Goal: Information Seeking & Learning: Understand process/instructions

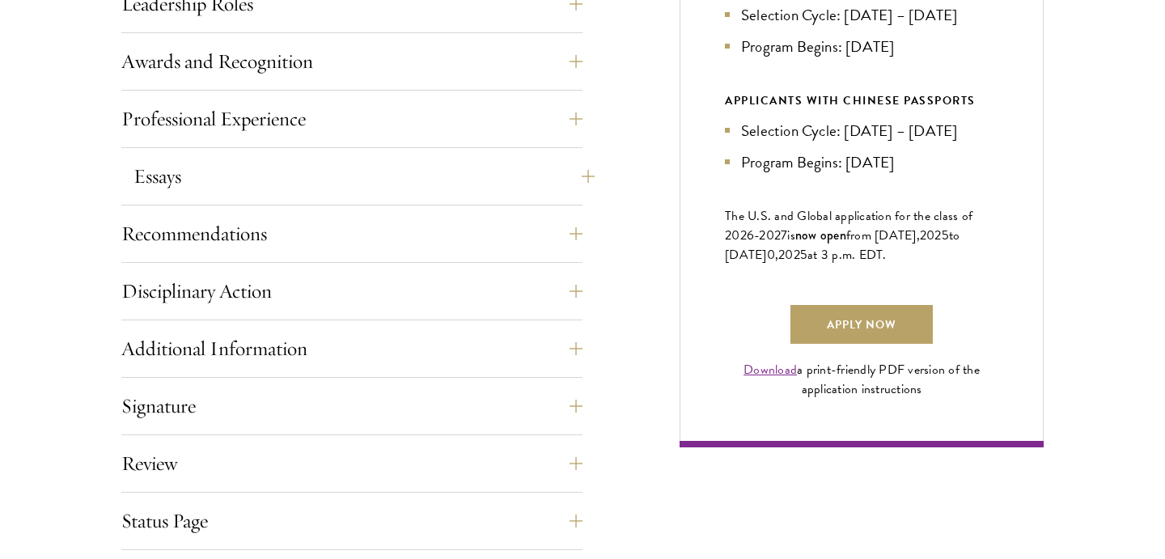
scroll to position [1007, 0]
click at [455, 243] on button "Recommendations" at bounding box center [364, 233] width 461 height 39
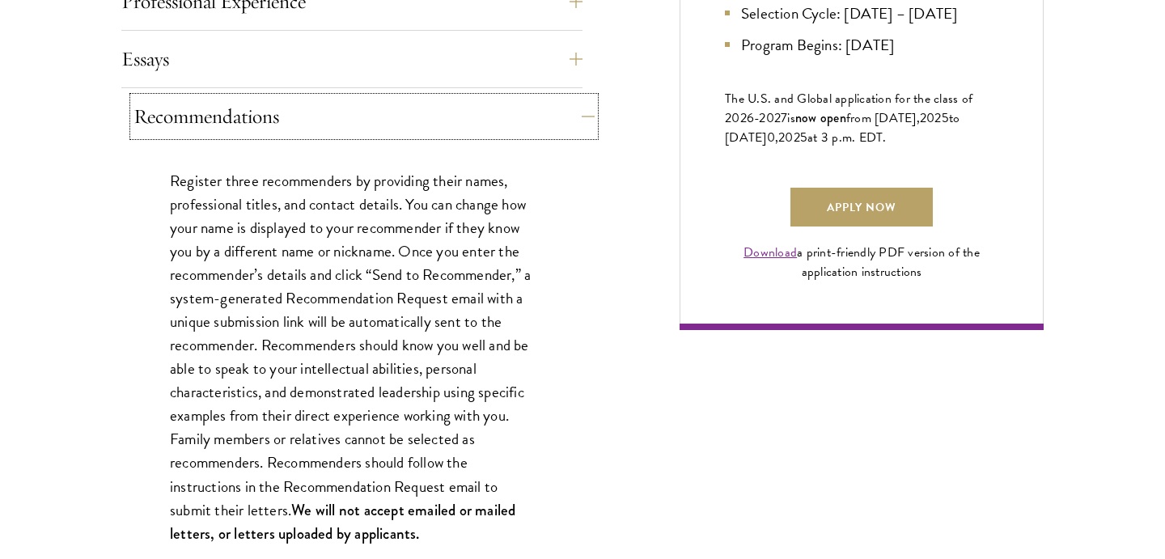
scroll to position [1143, 0]
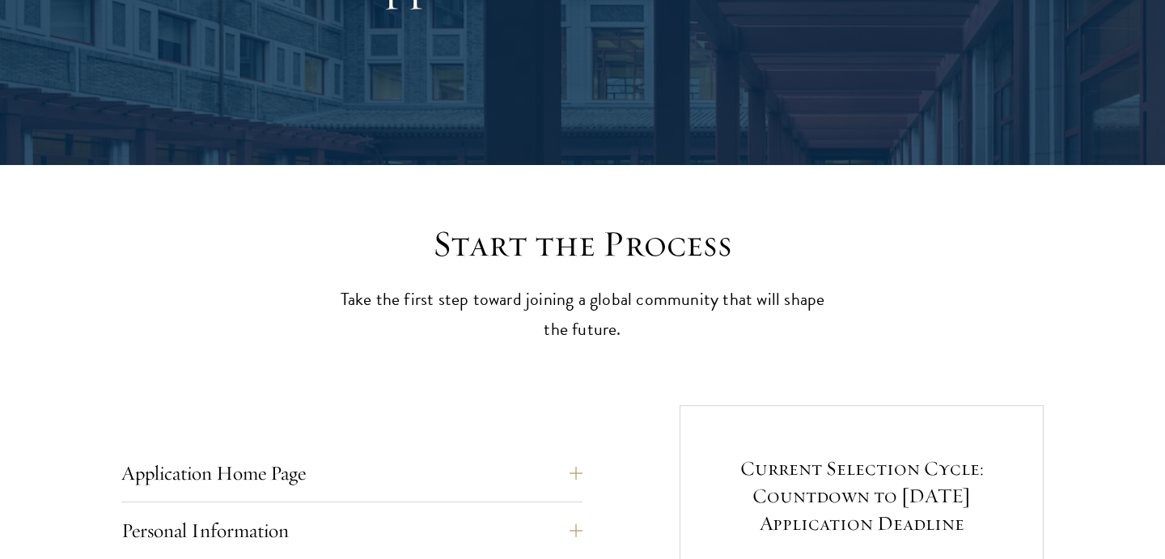
scroll to position [0, 0]
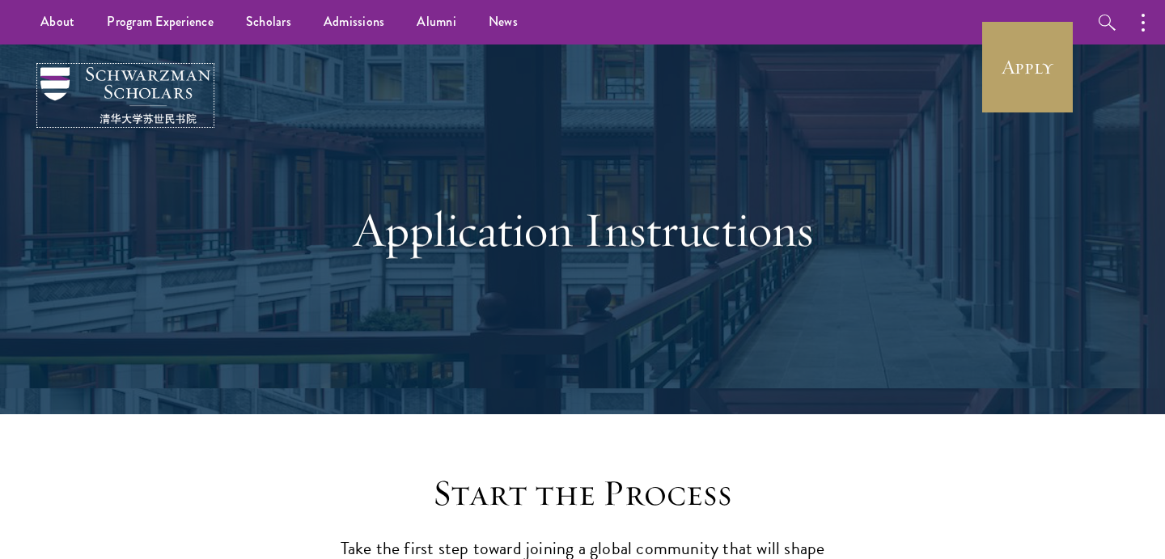
click at [151, 82] on img at bounding box center [125, 95] width 170 height 57
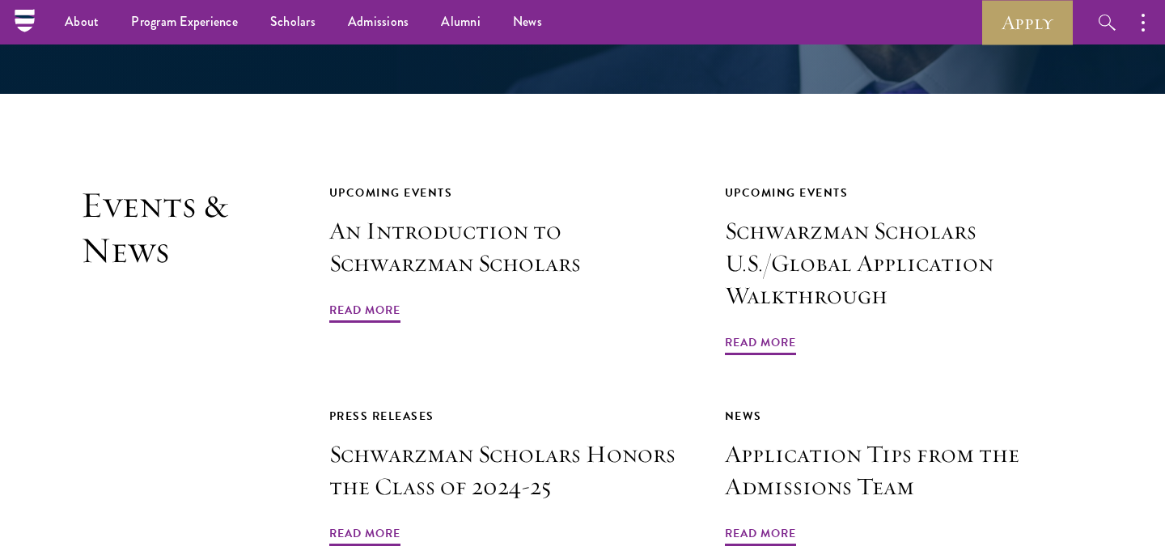
scroll to position [3631, 0]
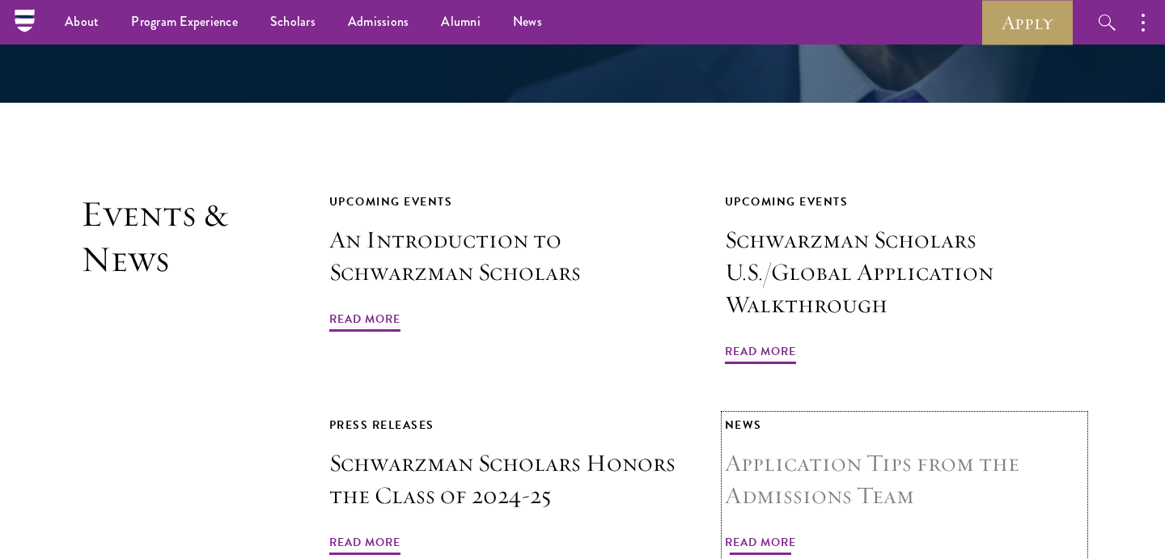
click at [774, 448] on h3 "Application Tips from the Admissions Team" at bounding box center [904, 480] width 359 height 65
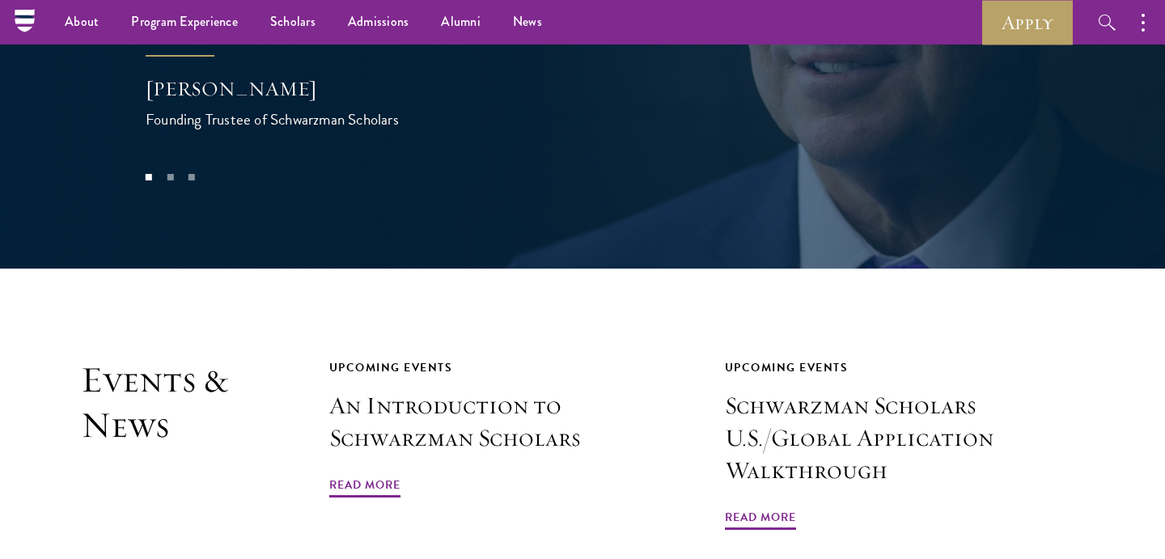
scroll to position [3329, 0]
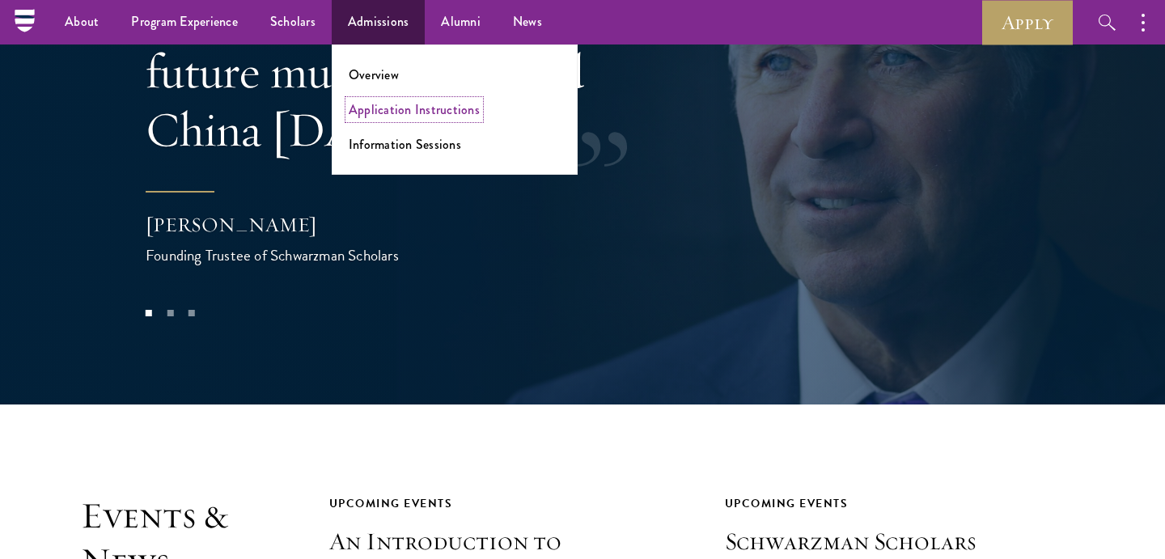
click at [372, 112] on link "Application Instructions" at bounding box center [414, 109] width 131 height 19
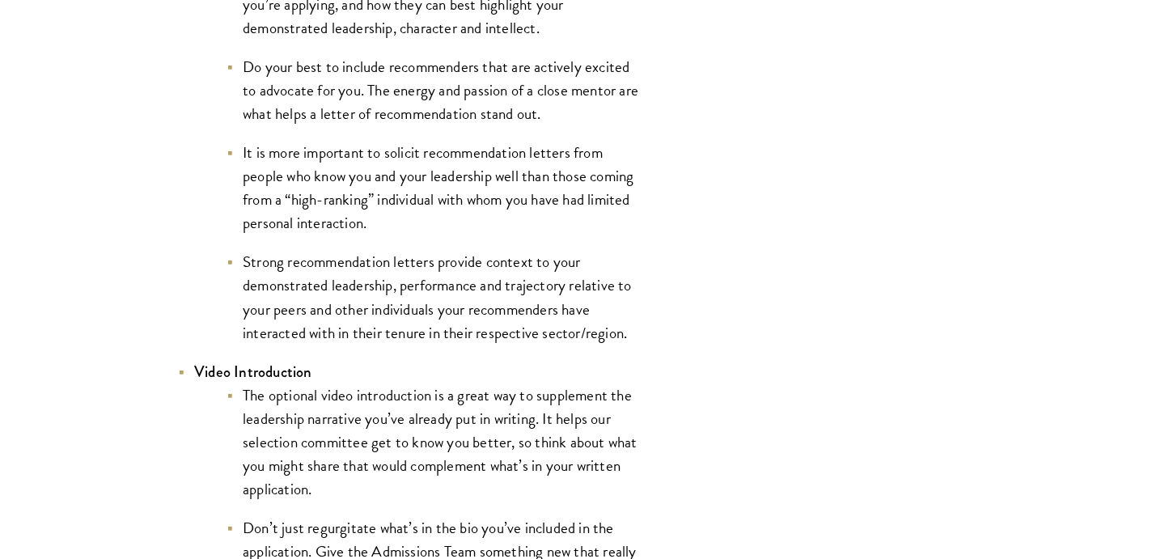
scroll to position [2456, 0]
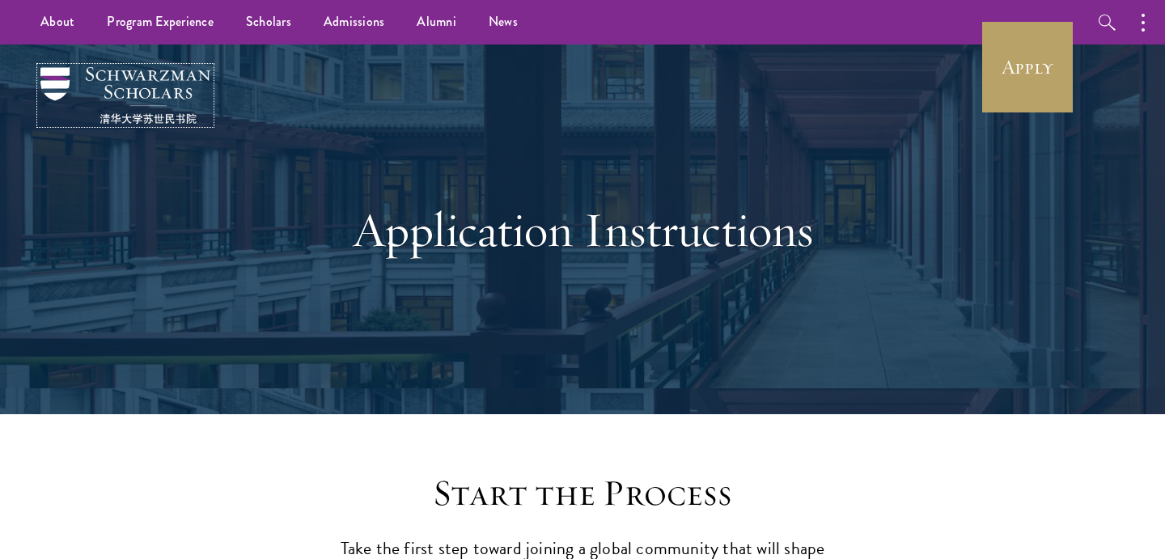
click at [154, 74] on img at bounding box center [125, 95] width 170 height 57
